Goal: Information Seeking & Learning: Understand process/instructions

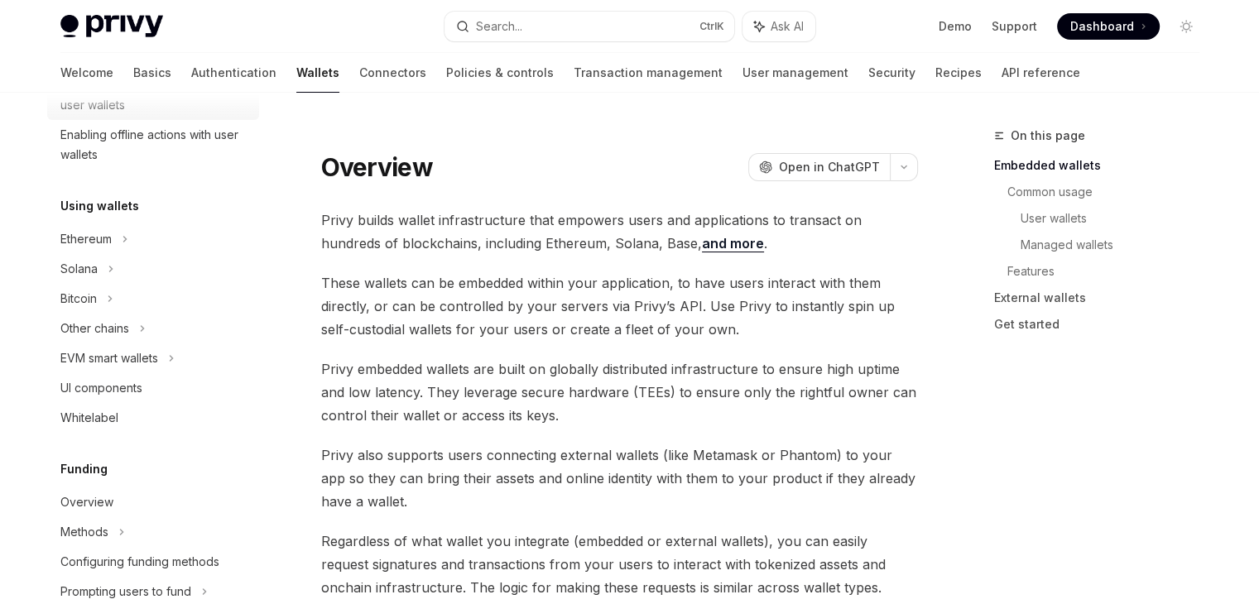
scroll to position [321, 0]
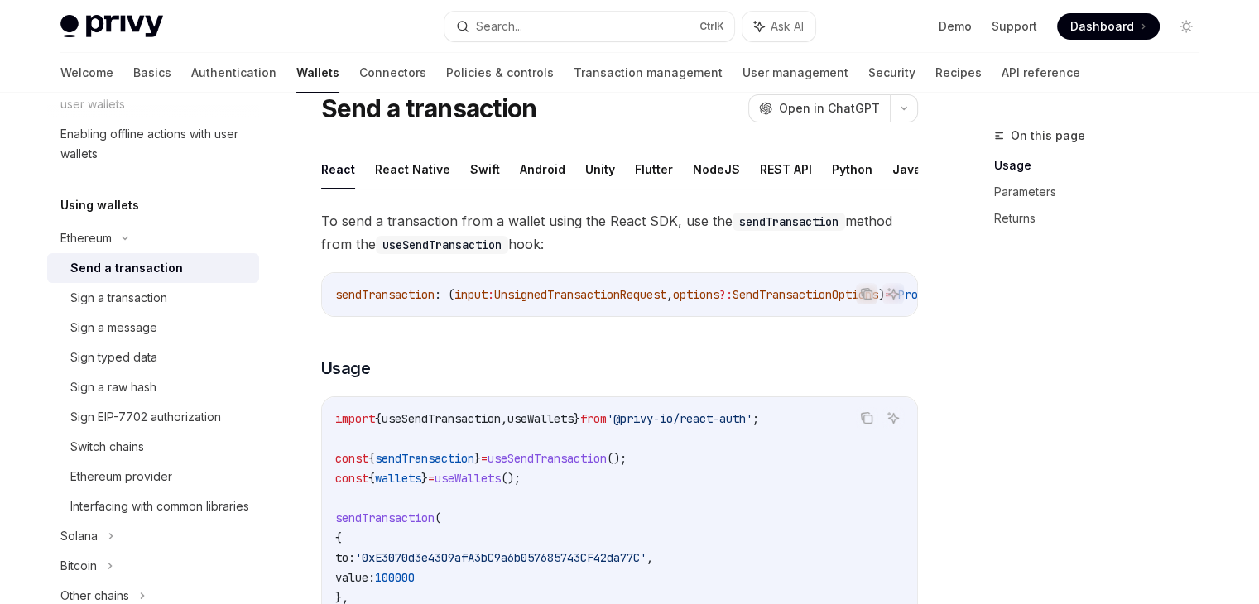
scroll to position [60, 0]
click at [402, 166] on button "React Native" at bounding box center [412, 168] width 75 height 39
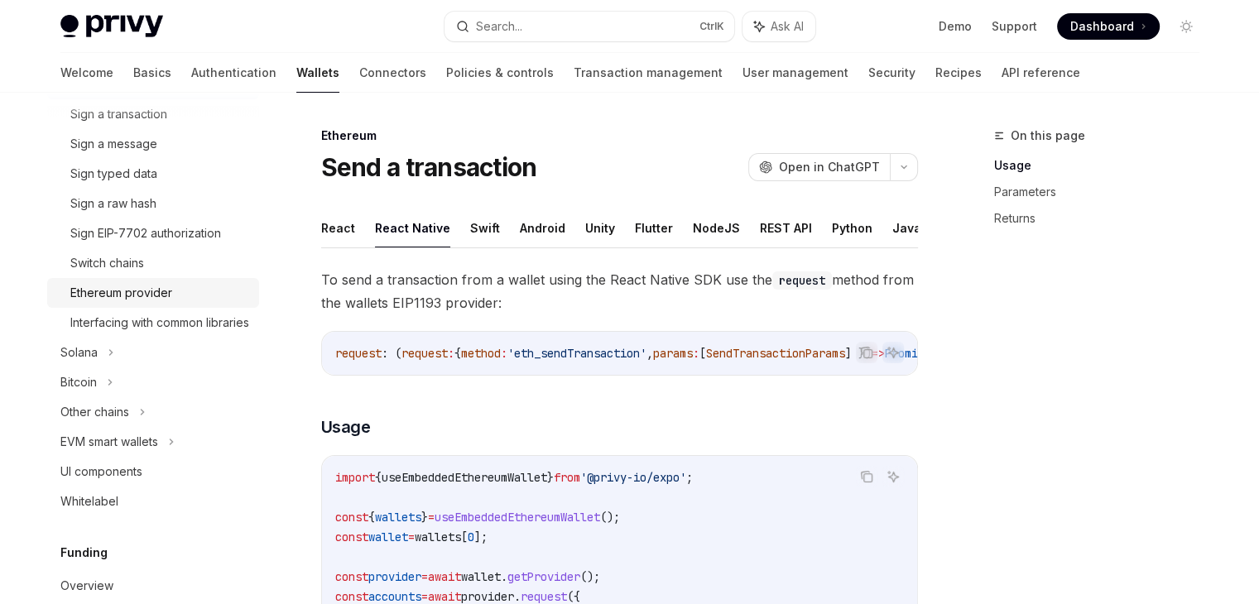
click at [172, 292] on div "Ethereum provider" at bounding box center [159, 293] width 179 height 20
type textarea "*"
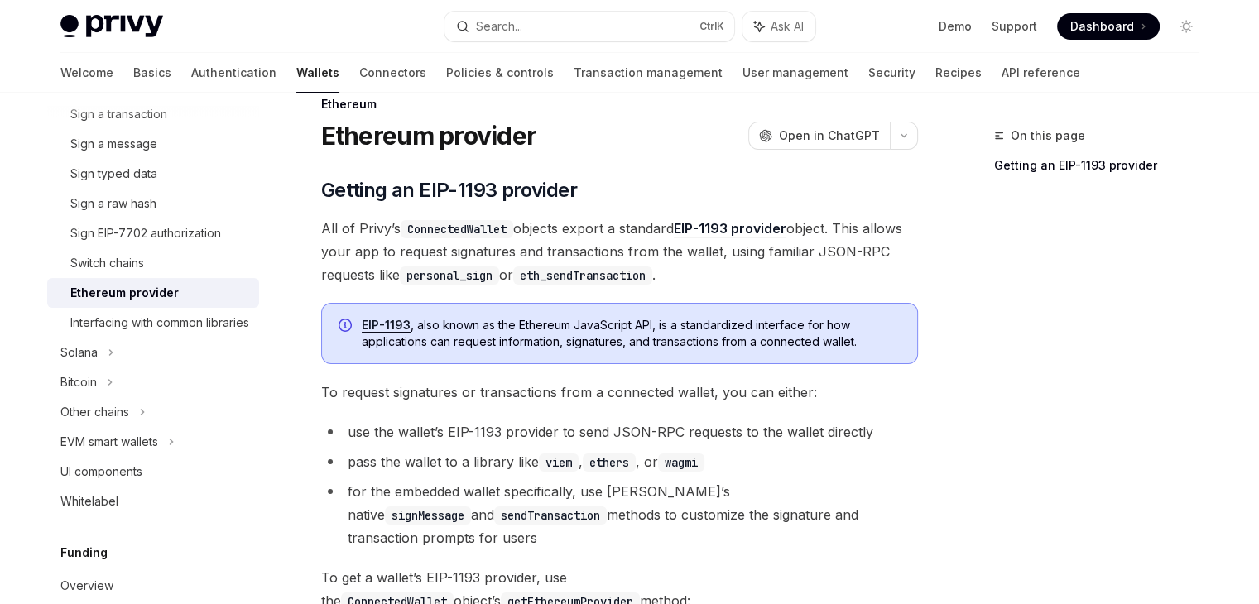
scroll to position [396, 0]
